Goal: Task Accomplishment & Management: Complete application form

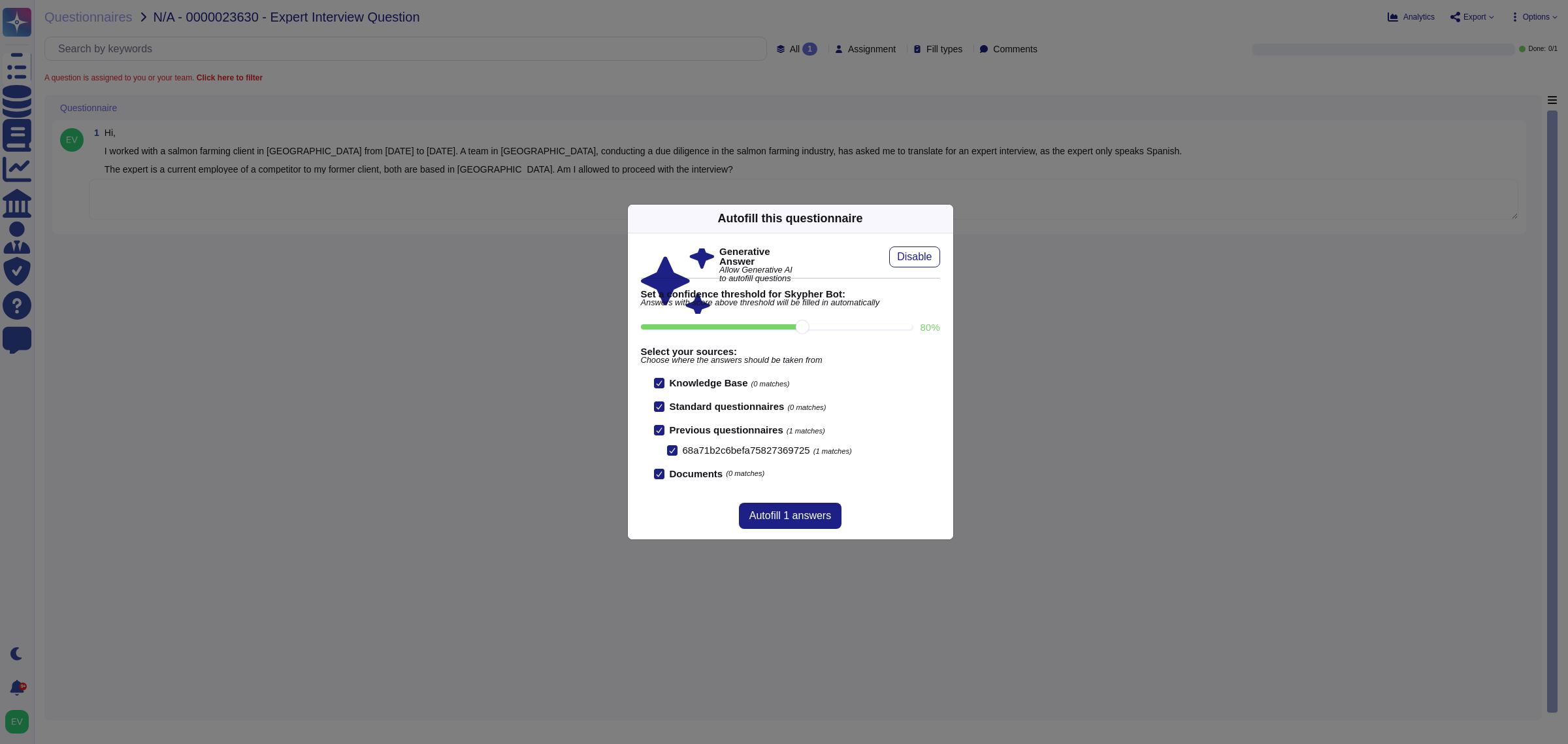
click at [941, 221] on div "Autofill this questionnaire" at bounding box center [791, 219] width 326 height 29
click at [938, 222] on div "Autofill this questionnaire" at bounding box center [791, 219] width 326 height 29
click at [946, 260] on icon at bounding box center [1071, 385] width 251 height 251
click at [938, 233] on div "Generative Answer Allow Generative AI to autofill questions Disable Set a confi…" at bounding box center [791, 363] width 326 height 259
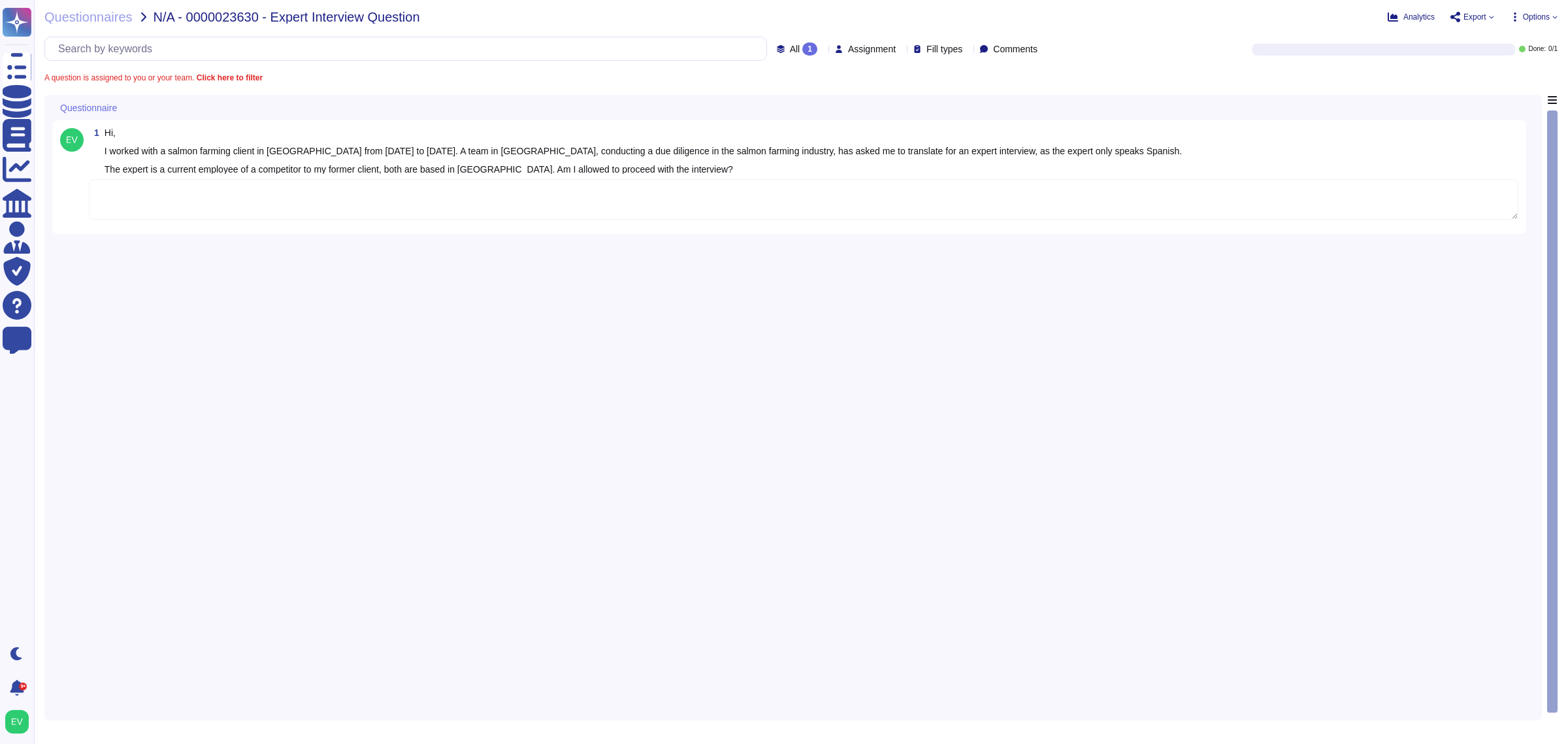
click at [178, 210] on textarea at bounding box center [804, 199] width 1430 height 40
click at [165, 194] on textarea at bounding box center [804, 199] width 1430 height 40
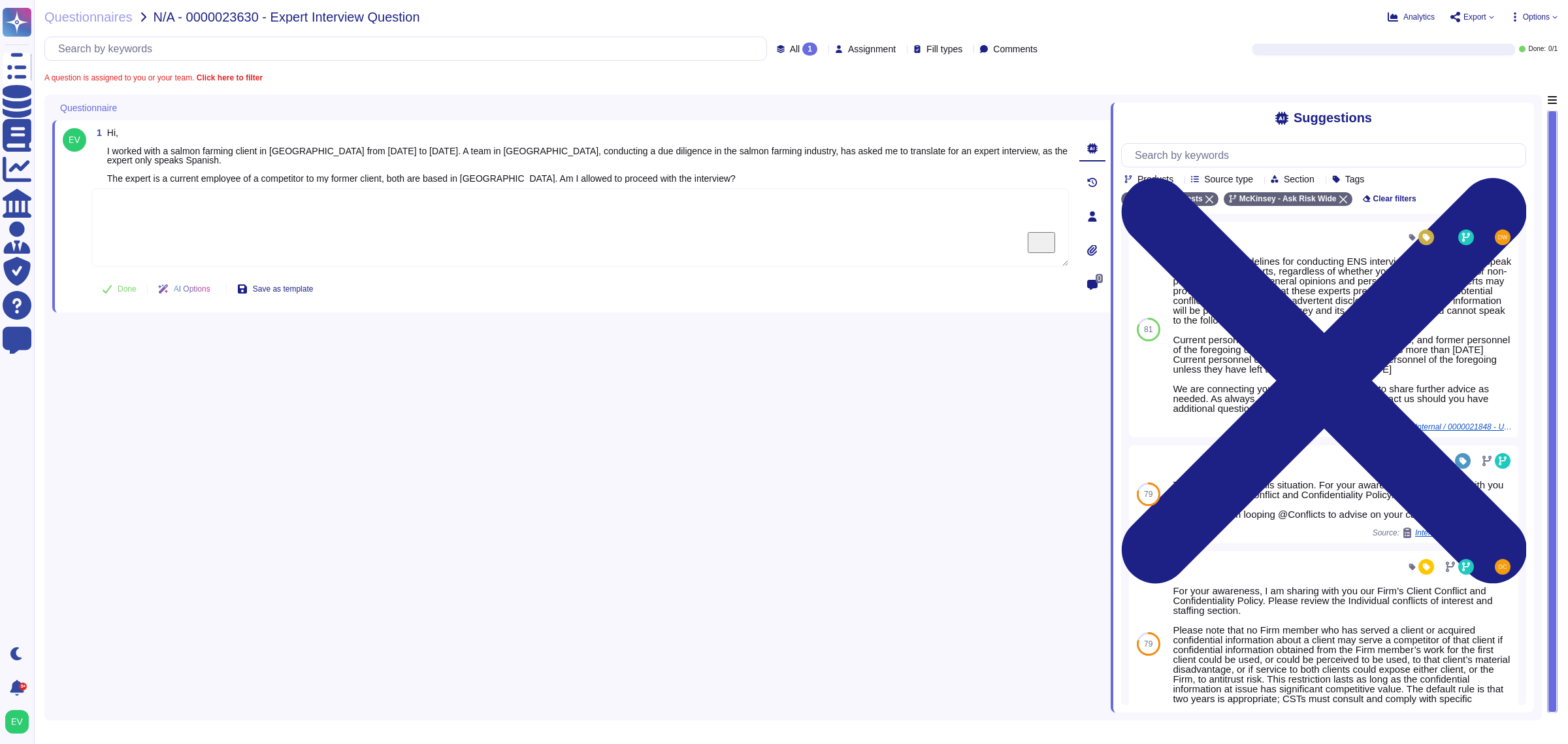
click at [298, 228] on textarea "To enrich screen reader interactions, please activate Accessibility in Grammarl…" at bounding box center [580, 227] width 978 height 78
paste textarea "Thank you once again for reaching out. We are connecting you with @Conflicts to…"
type textarea "Thank you once again for reaching out. We are connecting you with @Conflicts to…"
click at [124, 301] on button "Done" at bounding box center [119, 289] width 55 height 26
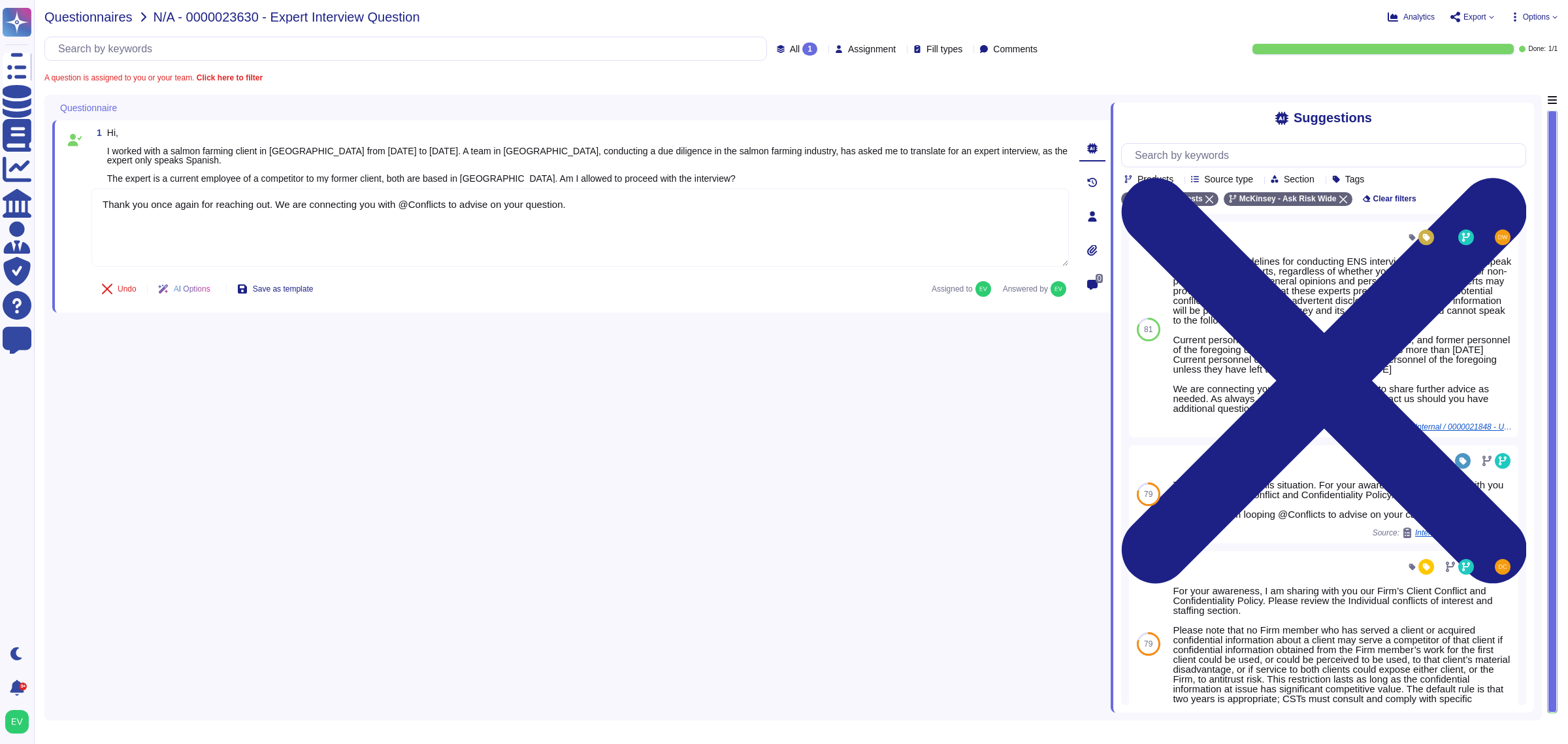
click at [75, 21] on span "Questionnaires" at bounding box center [88, 17] width 88 height 13
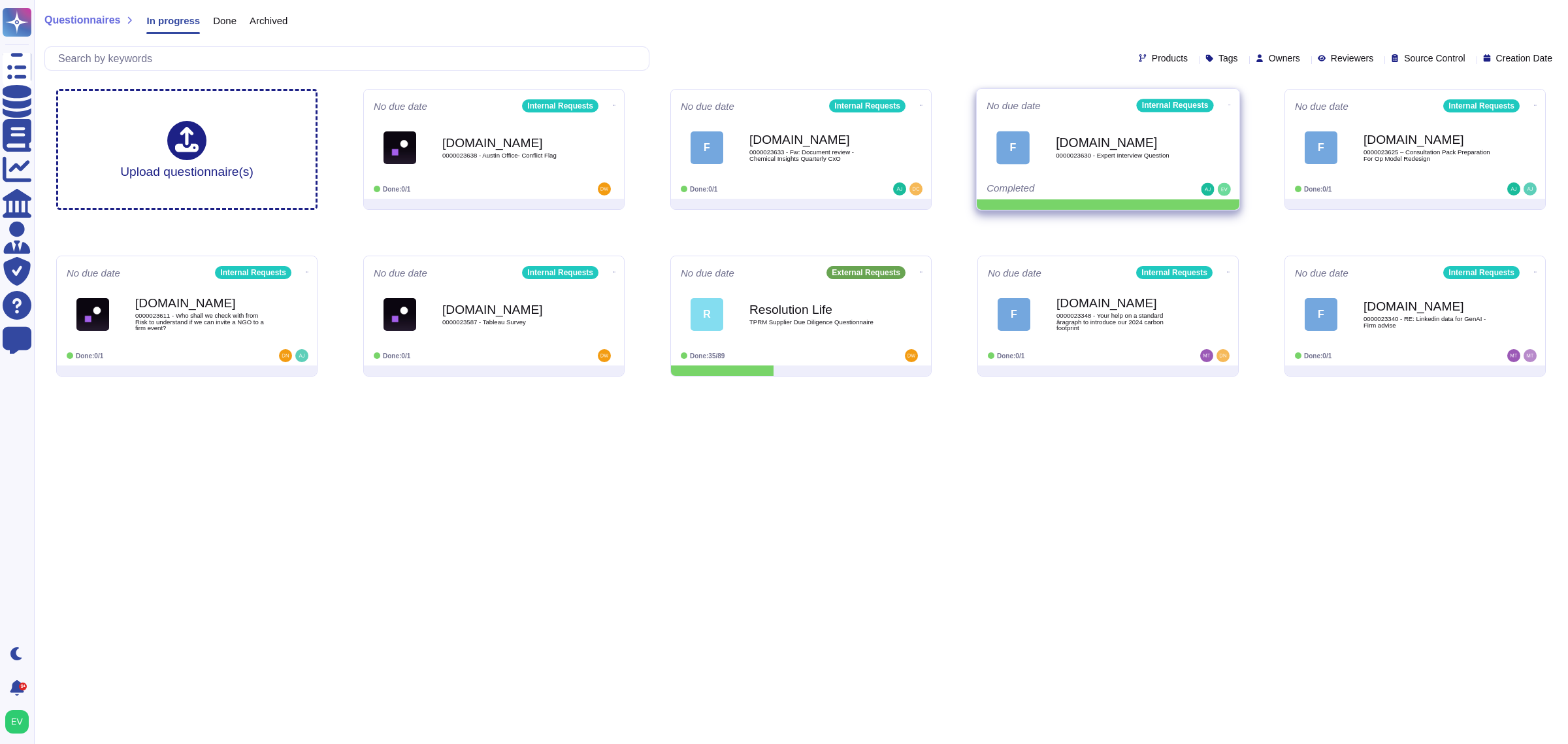
click at [1228, 106] on icon at bounding box center [1229, 105] width 2 height 3
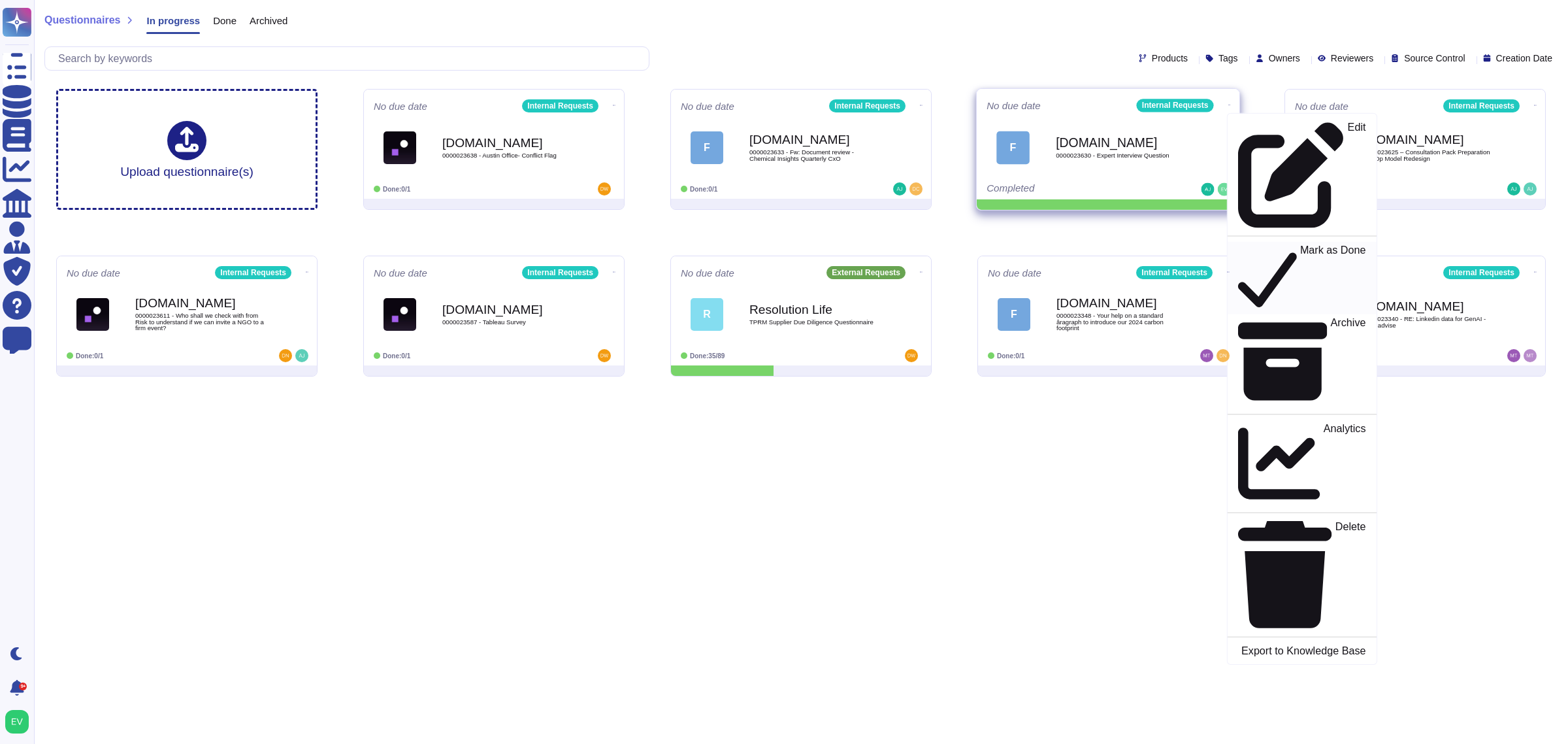
click at [1300, 245] on p "Mark as Done" at bounding box center [1333, 278] width 66 height 67
